Goal: Find specific page/section: Find specific page/section

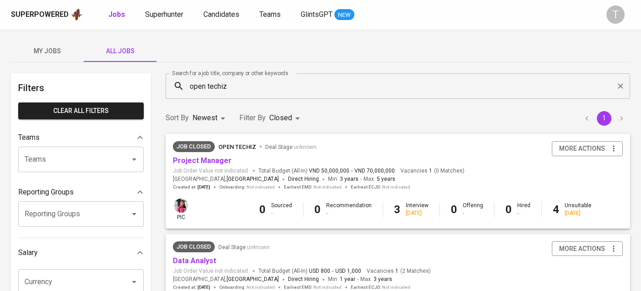
click at [167, 8] on div "Superpowered Jobs Superhunter Candidates Teams GlintsGPT NEW" at bounding box center [306, 15] width 590 height 14
click at [93, 164] on input "Teams" at bounding box center [68, 158] width 92 height 17
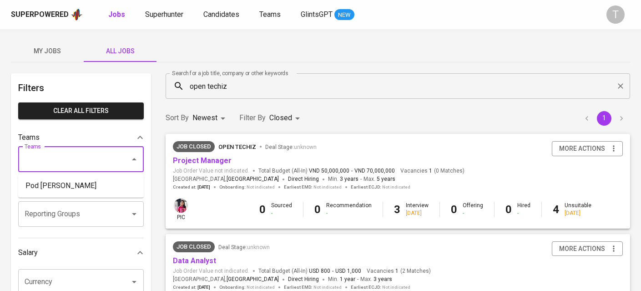
click at [54, 13] on div "Superpowered" at bounding box center [40, 15] width 58 height 10
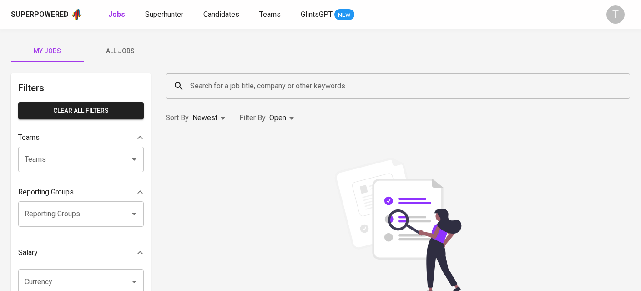
click at [119, 60] on button "All Jobs" at bounding box center [120, 51] width 73 height 22
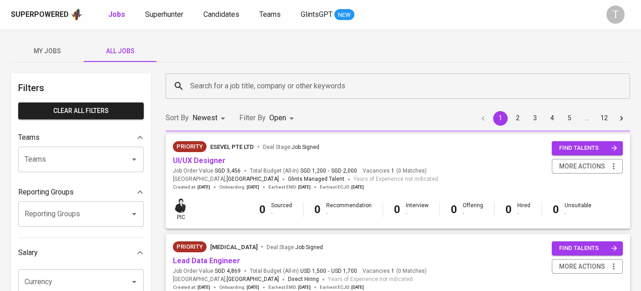
click at [113, 165] on input "Teams" at bounding box center [68, 158] width 92 height 17
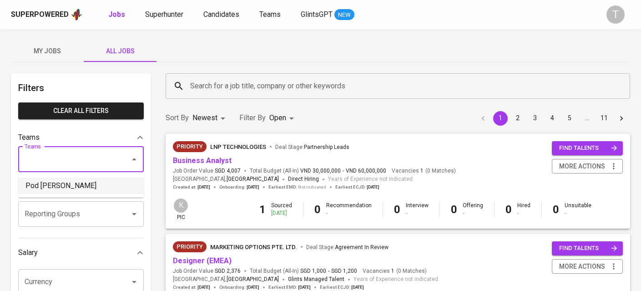
click at [110, 183] on li "Pod [PERSON_NAME]" at bounding box center [80, 185] width 125 height 16
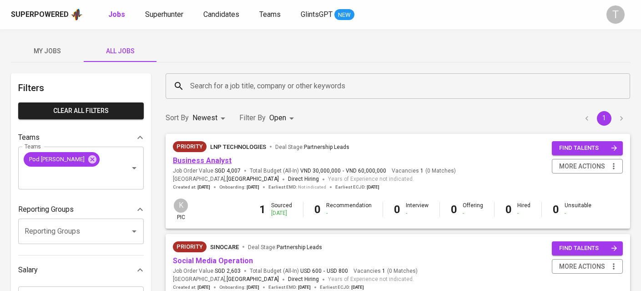
click at [212, 159] on link "Business Analyst" at bounding box center [202, 160] width 59 height 9
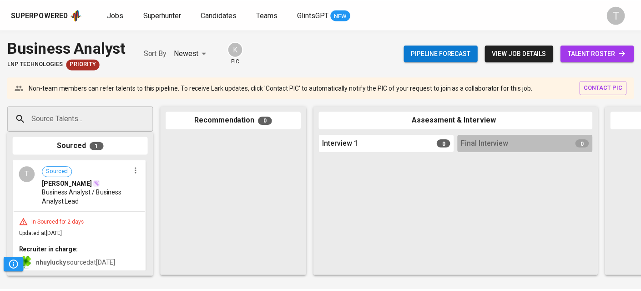
scroll to position [12, 0]
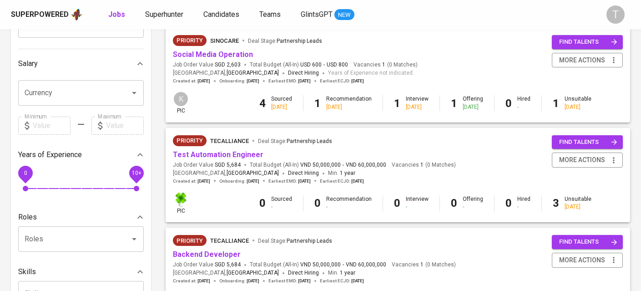
scroll to position [215, 0]
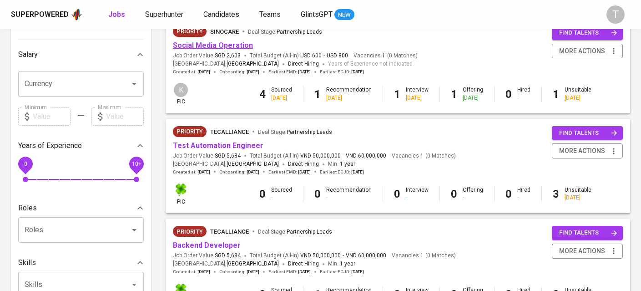
click at [218, 45] on link "Social Media Operation" at bounding box center [213, 45] width 80 height 9
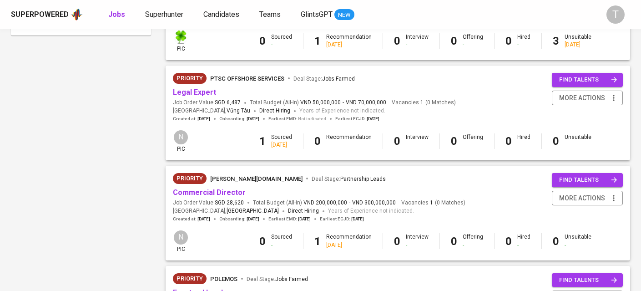
scroll to position [486, 0]
